Goal: Book appointment/travel/reservation

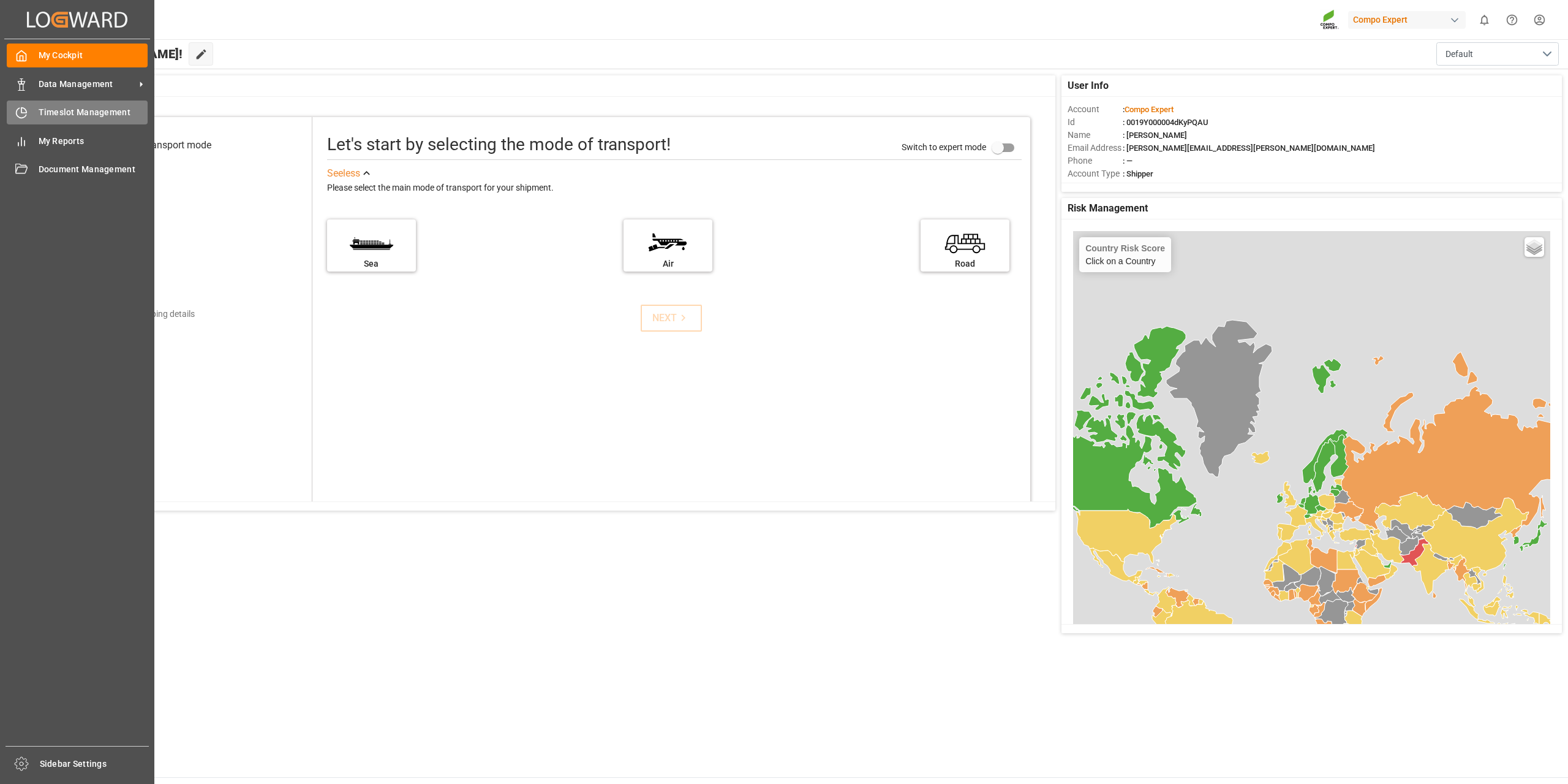
click at [71, 114] on span "Timeslot Management" at bounding box center [94, 112] width 110 height 13
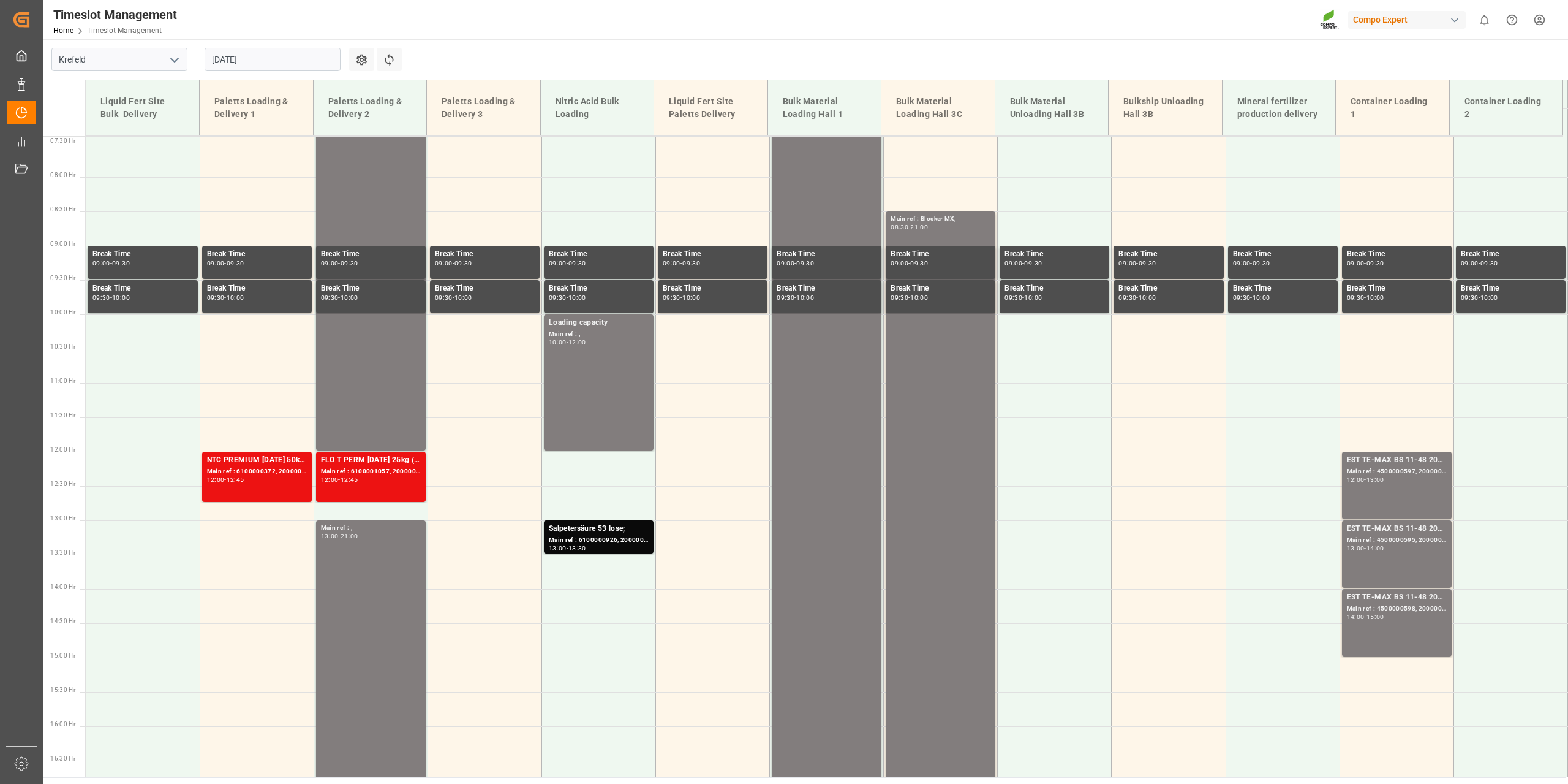
scroll to position [554, 0]
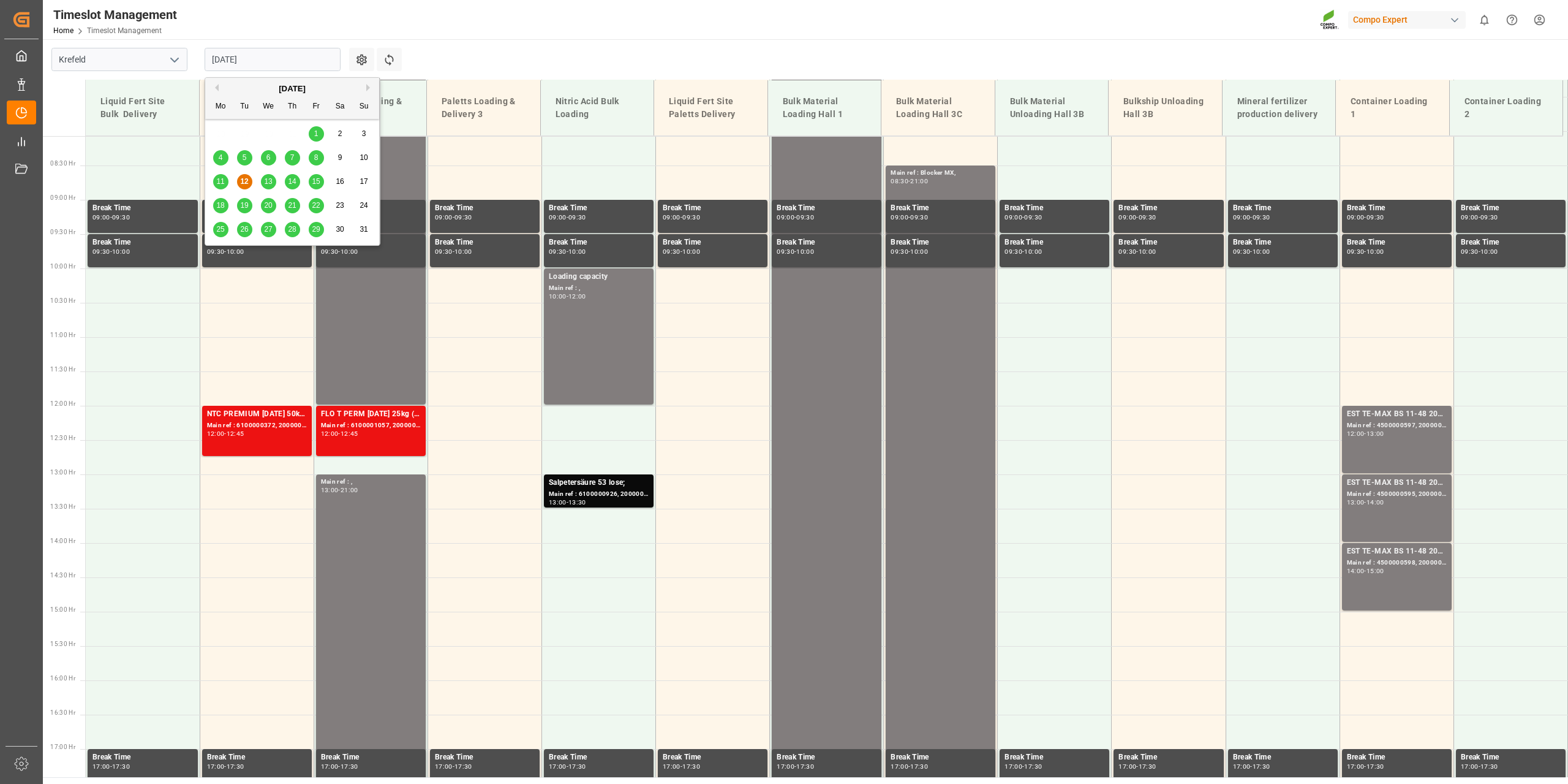
click at [334, 63] on input "[DATE]" at bounding box center [272, 60] width 136 height 24
click at [264, 185] on span "13" at bounding box center [268, 181] width 8 height 8
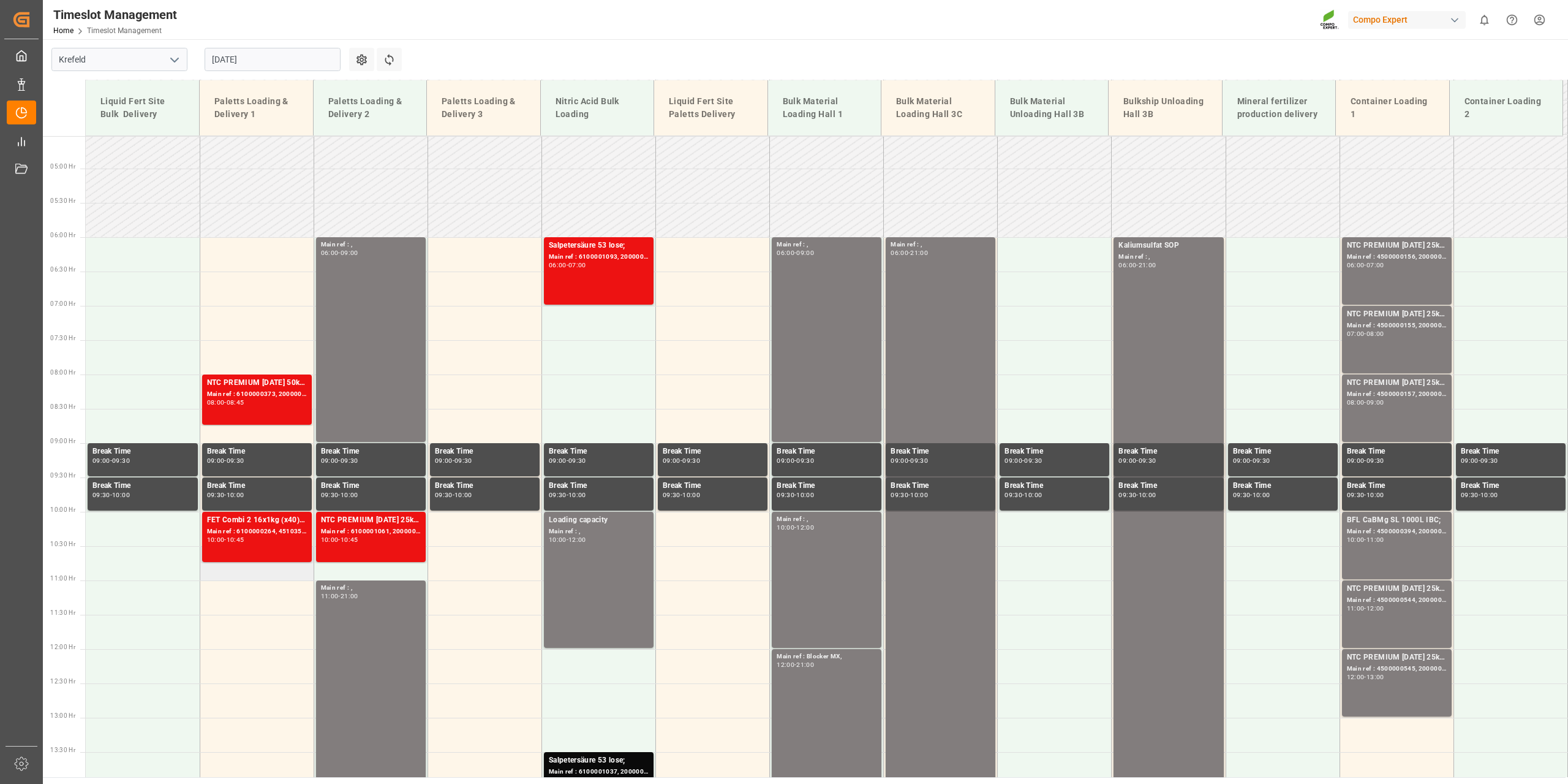
scroll to position [309, 0]
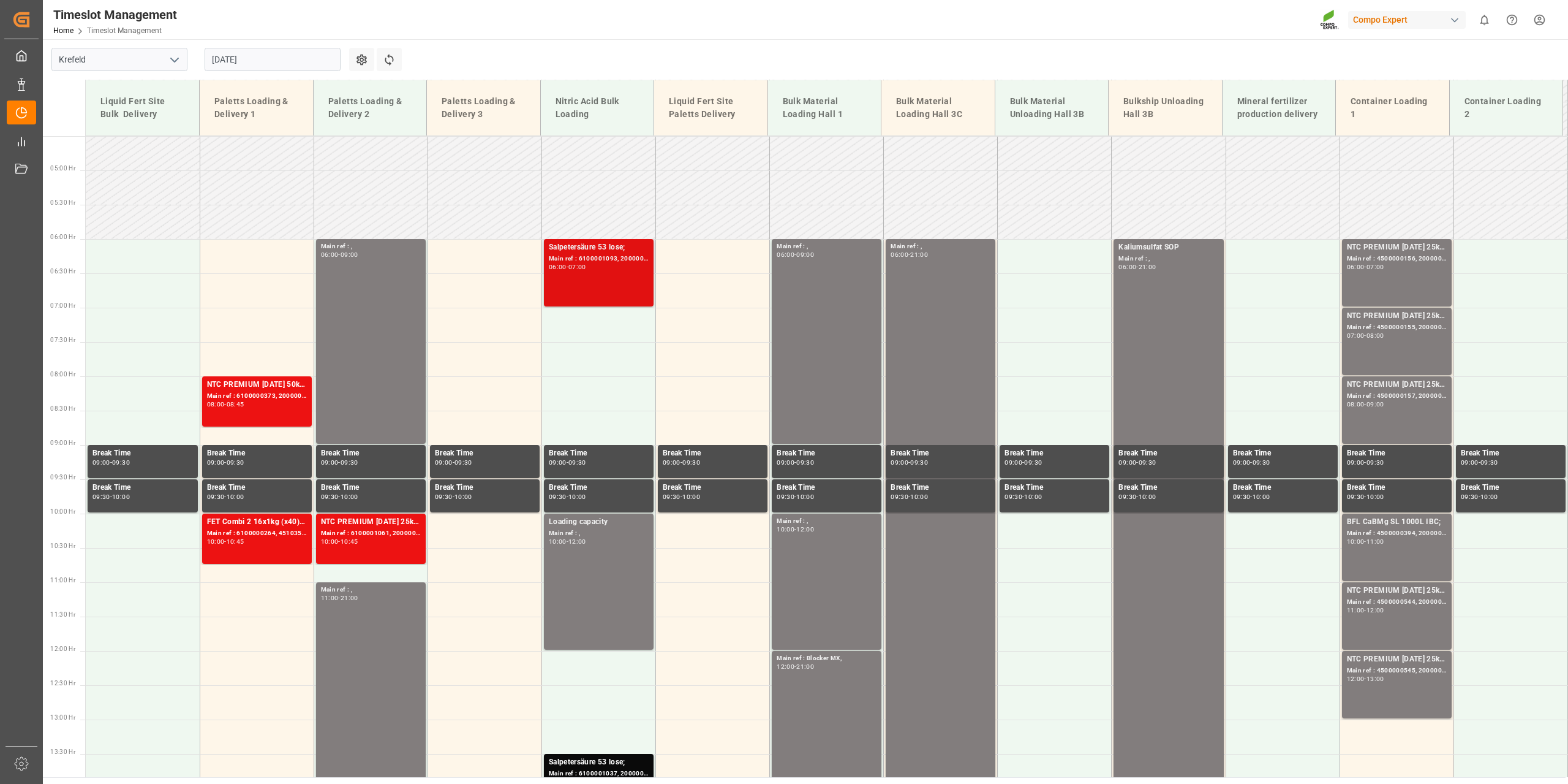
click at [589, 260] on div "Main ref : 6100001093, 2000001003;" at bounding box center [598, 259] width 100 height 11
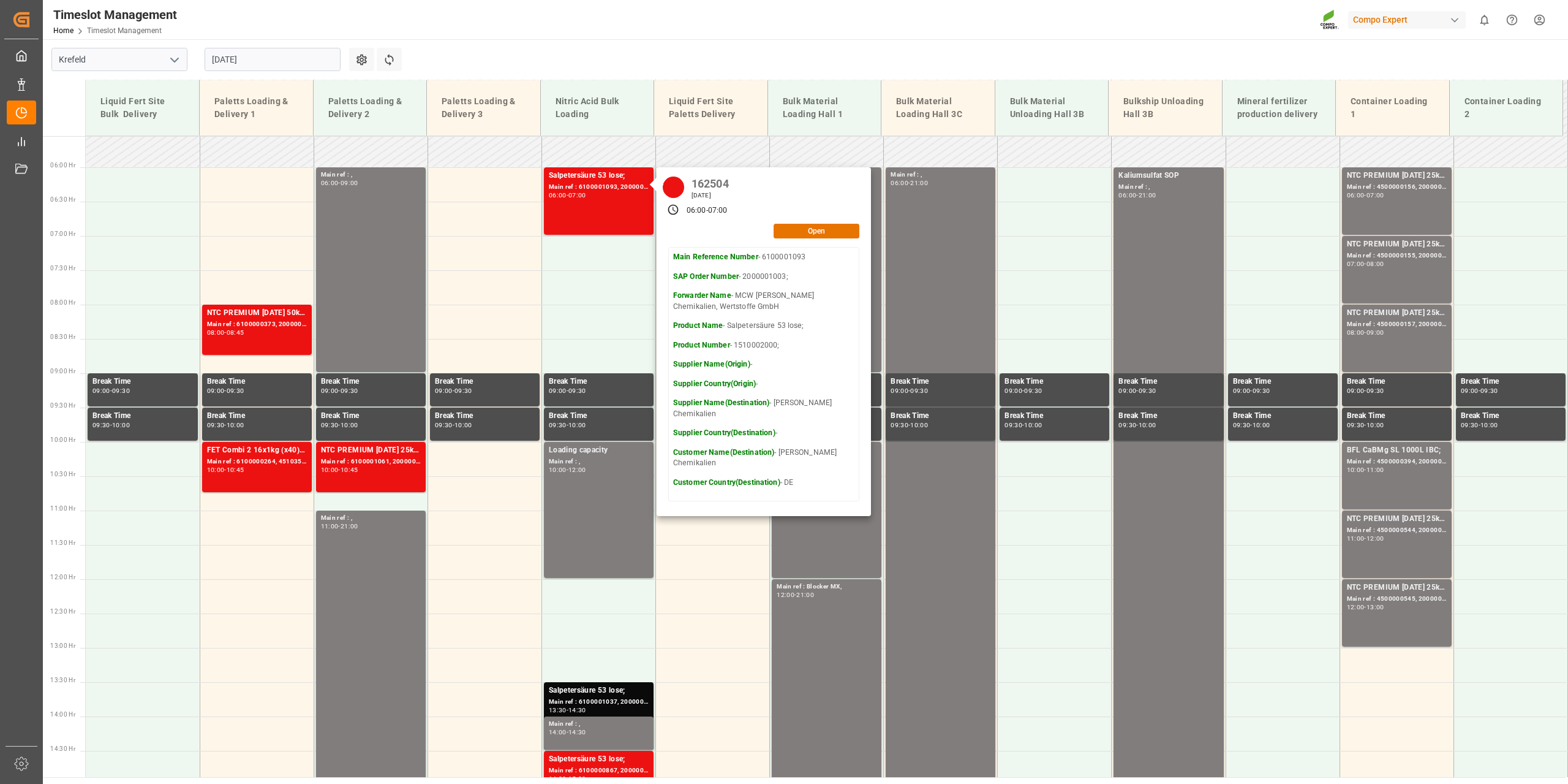
scroll to position [370, 0]
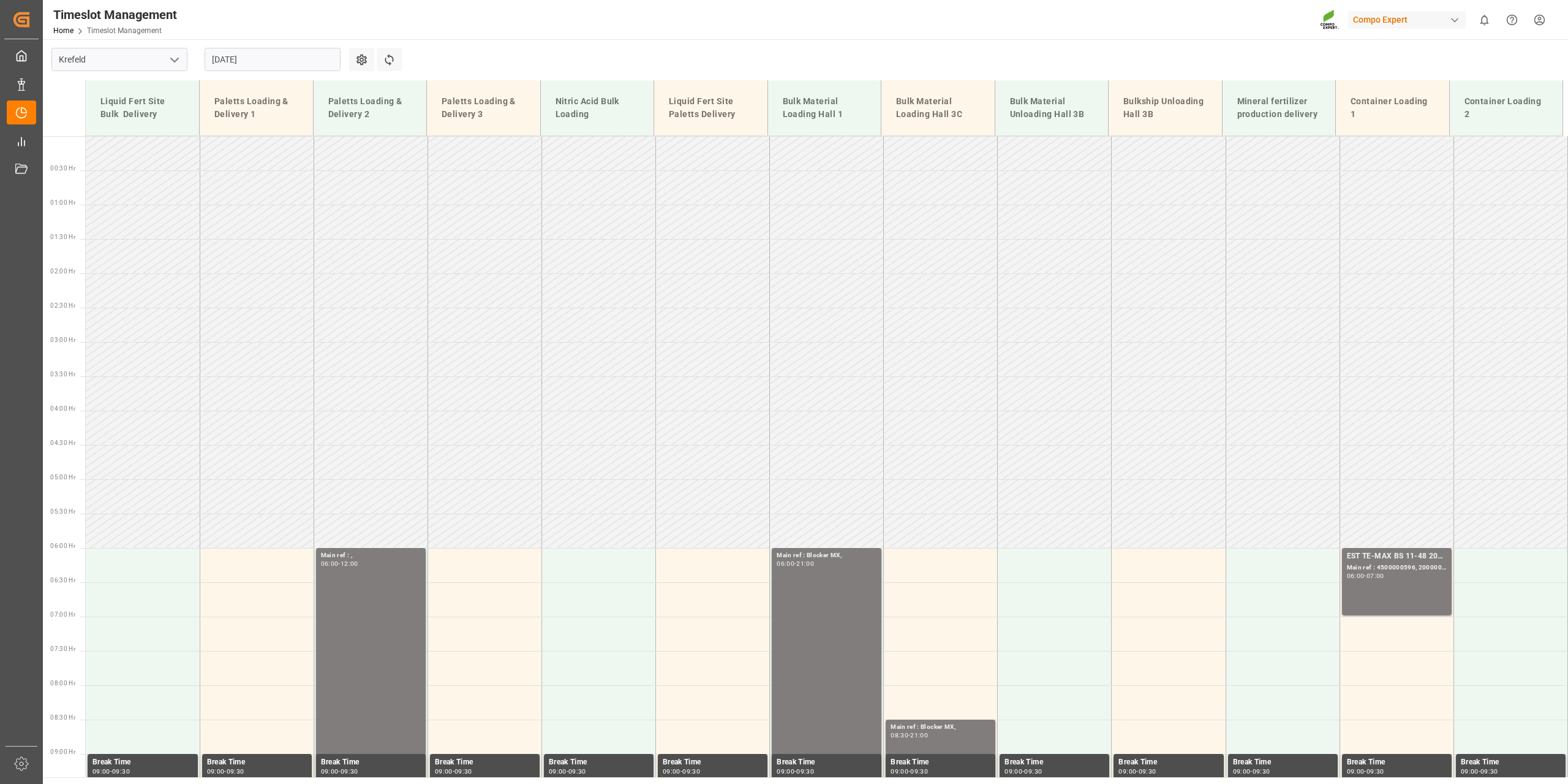
scroll to position [623, 0]
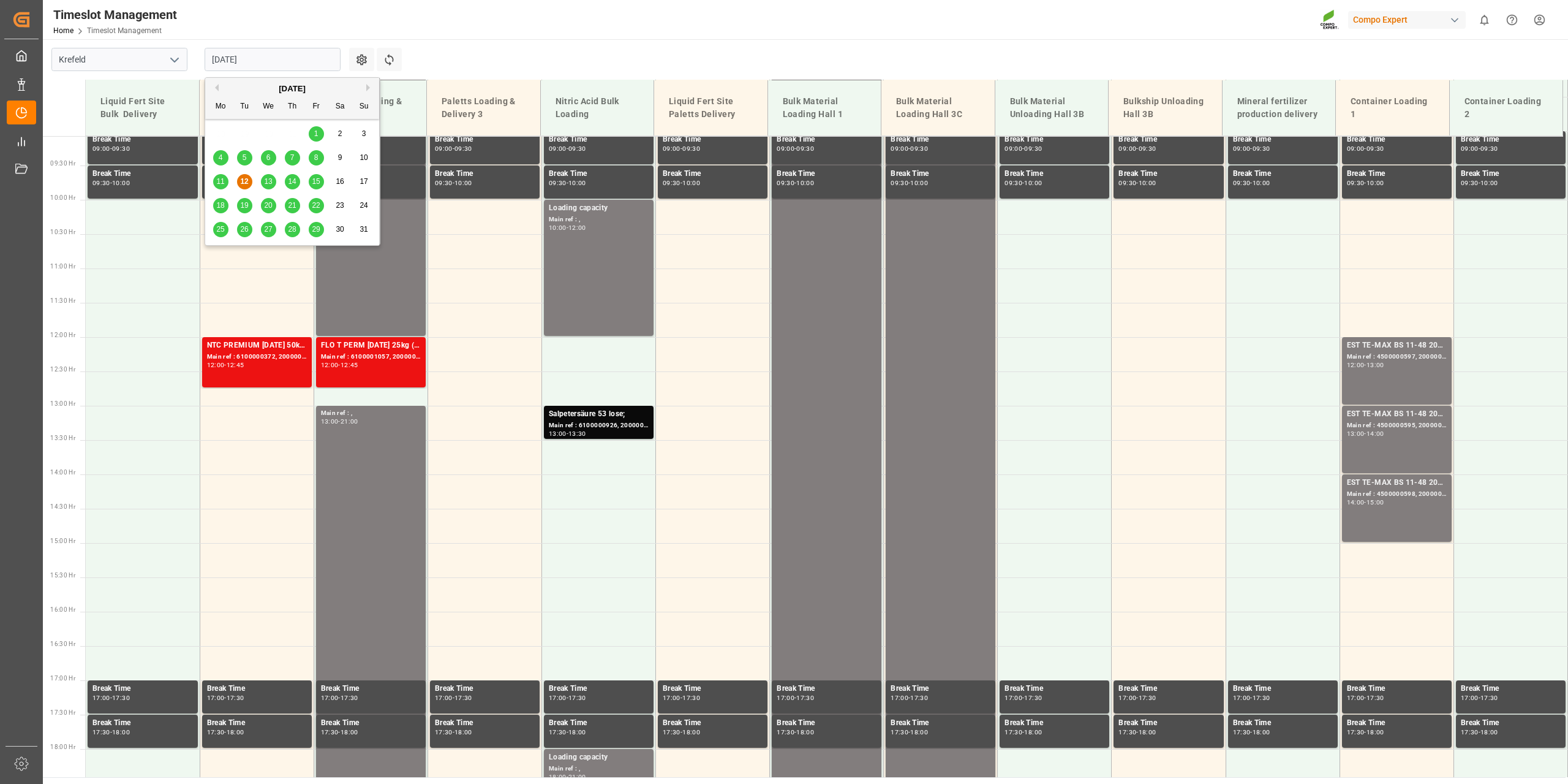
click at [333, 69] on input "[DATE]" at bounding box center [272, 60] width 136 height 24
click at [271, 173] on div "11 12 13 14 15 16 17" at bounding box center [292, 181] width 167 height 24
click at [274, 182] on div "13" at bounding box center [269, 182] width 15 height 15
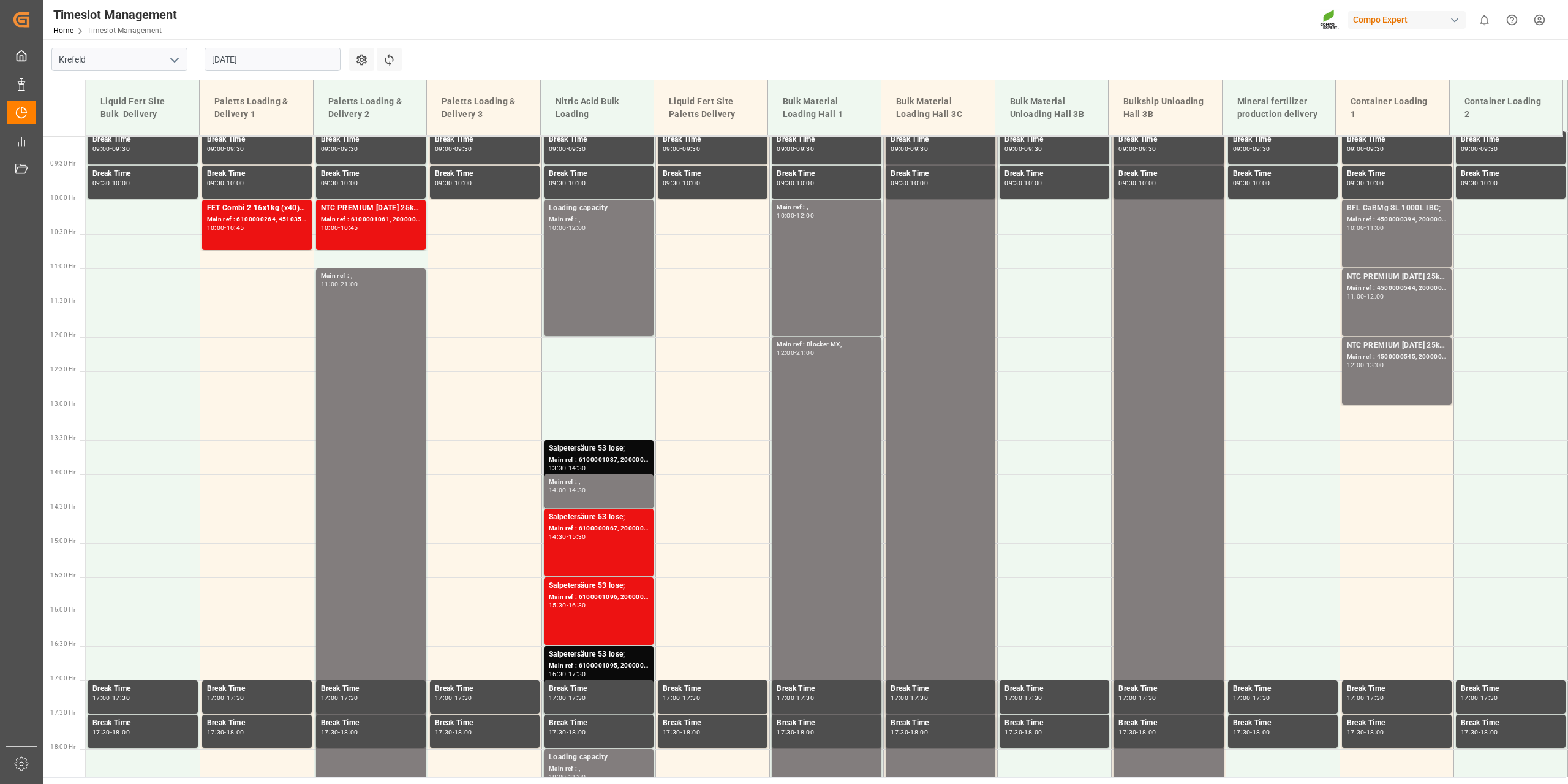
click at [615, 460] on div "Main ref : 6100001037, 2000000978;" at bounding box center [598, 460] width 100 height 11
click at [588, 528] on div "Main ref : 6100000867, 2000000891;" at bounding box center [598, 529] width 100 height 11
click at [631, 592] on div "Main ref : 6100001096, 2000001008;" at bounding box center [598, 597] width 100 height 11
click at [630, 592] on div "Main ref : 6100001096, 2000001008;" at bounding box center [598, 597] width 100 height 11
click at [633, 666] on div "Main ref : 6100001095, 2000001006;" at bounding box center [598, 666] width 100 height 11
